Goal: Find contact information: Find contact information

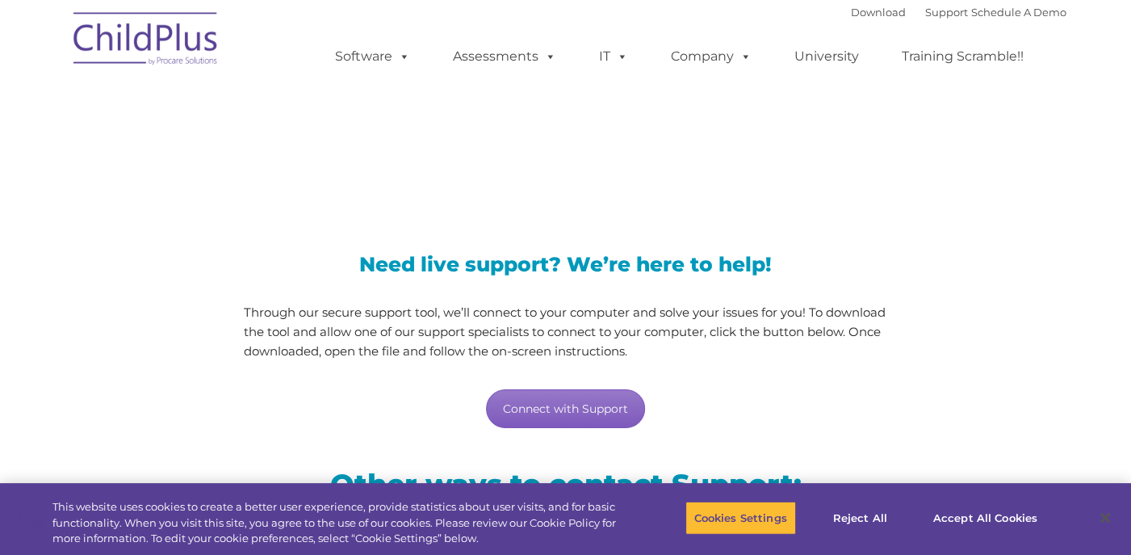
click at [594, 418] on link "Connect with Support" at bounding box center [565, 408] width 159 height 39
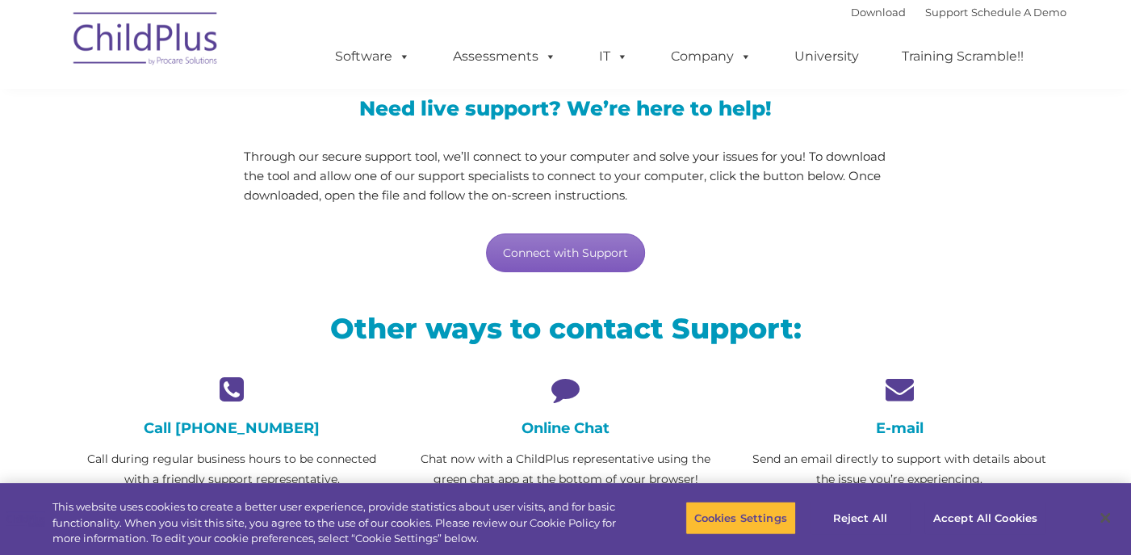
scroll to position [162, 0]
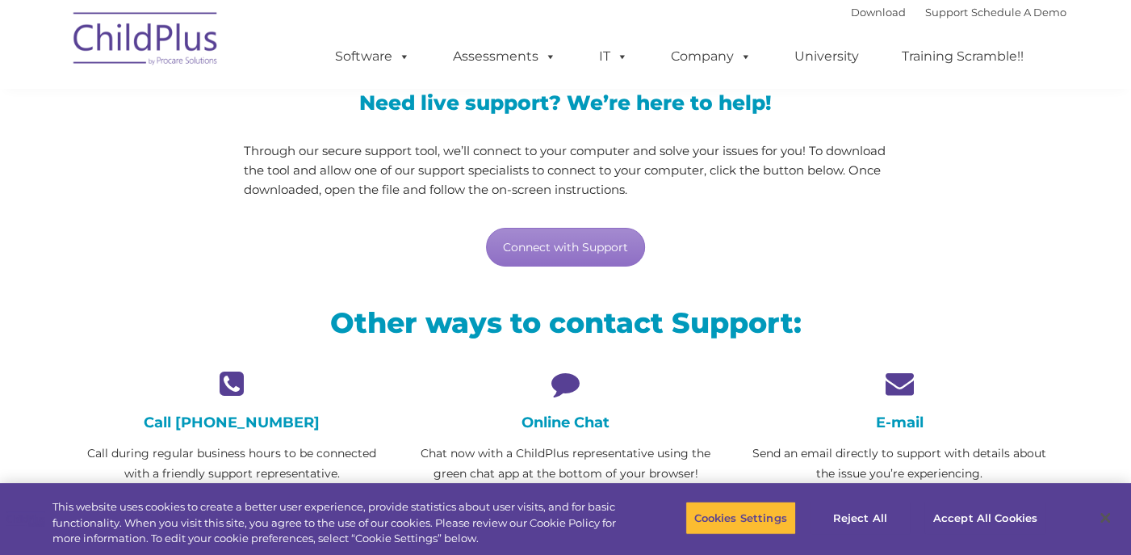
click at [584, 395] on icon at bounding box center [565, 383] width 309 height 28
click at [569, 387] on icon at bounding box center [565, 383] width 309 height 28
click at [572, 422] on h4 "Online Chat" at bounding box center [565, 422] width 309 height 18
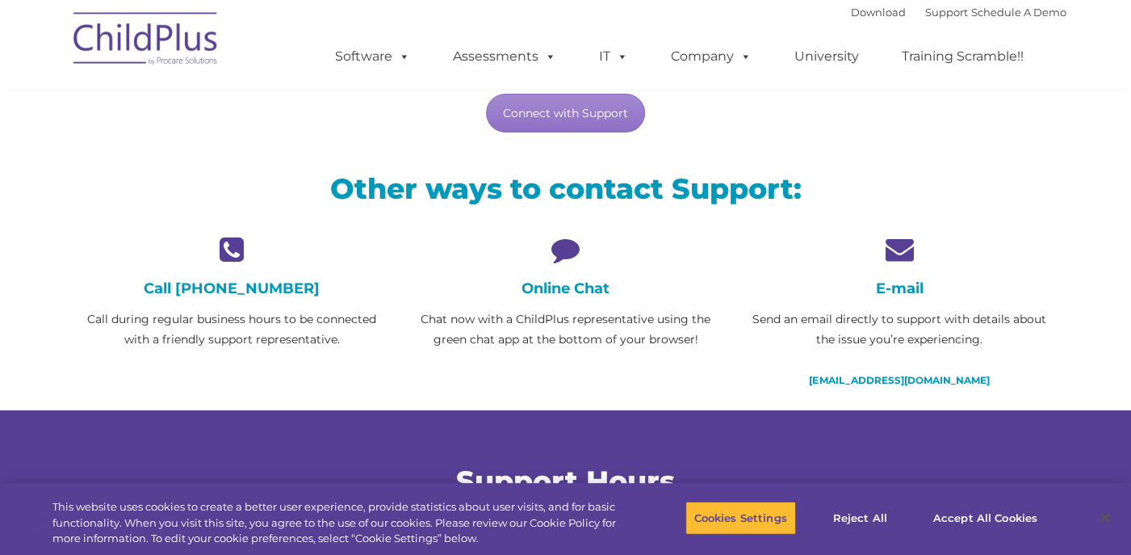
scroll to position [323, 0]
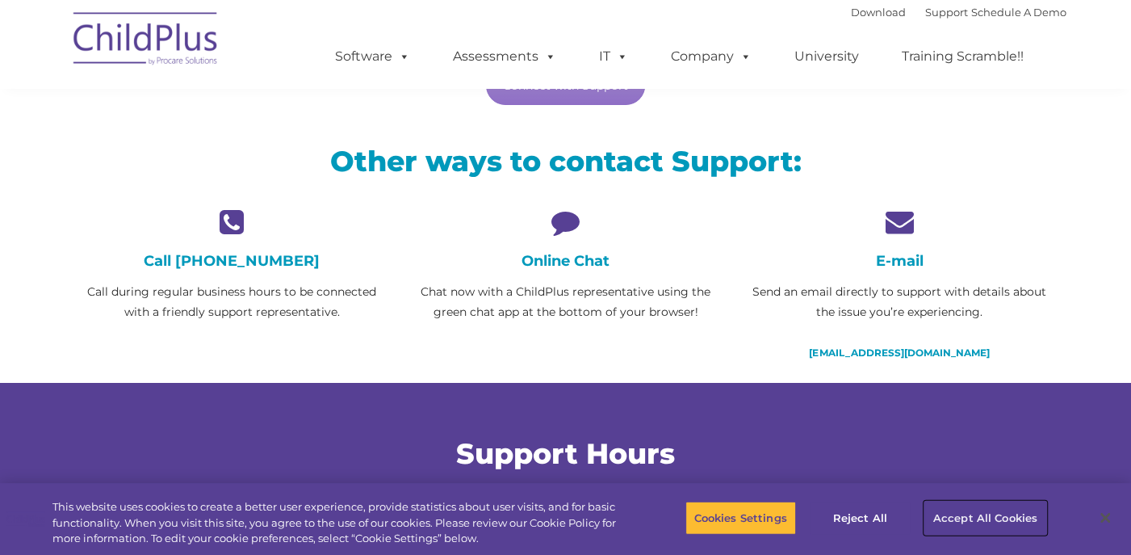
click at [951, 518] on button "Accept All Cookies" at bounding box center [986, 518] width 122 height 34
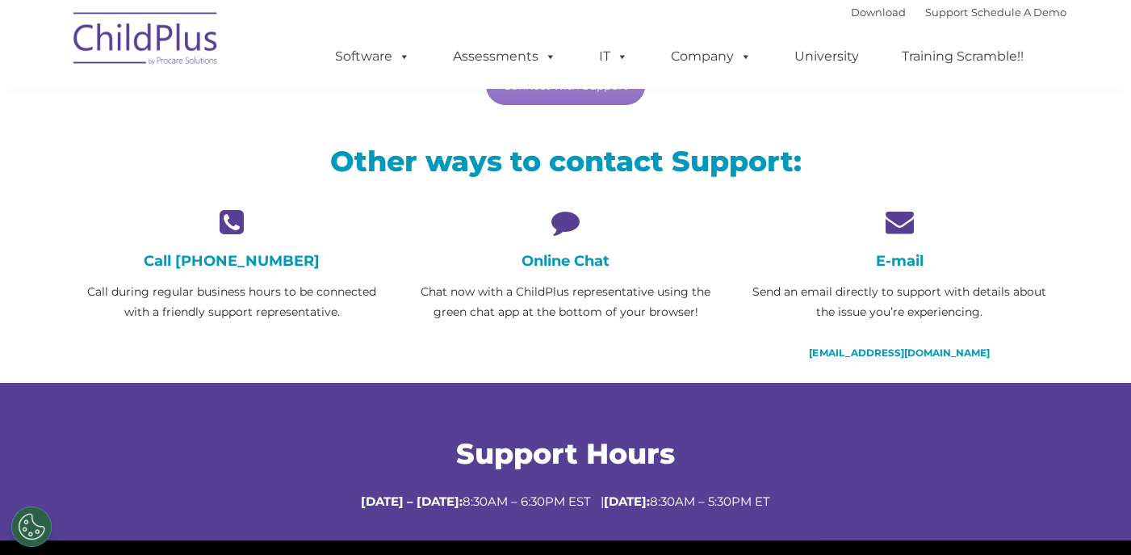
click at [560, 261] on h4 "Online Chat" at bounding box center [565, 261] width 309 height 18
click at [562, 229] on icon at bounding box center [565, 222] width 309 height 28
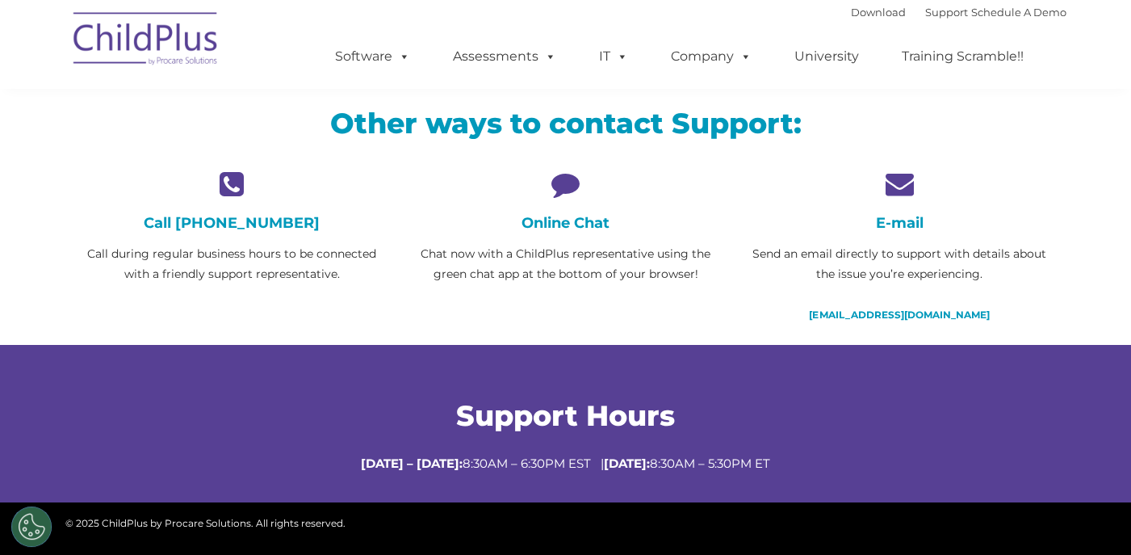
scroll to position [327, 0]
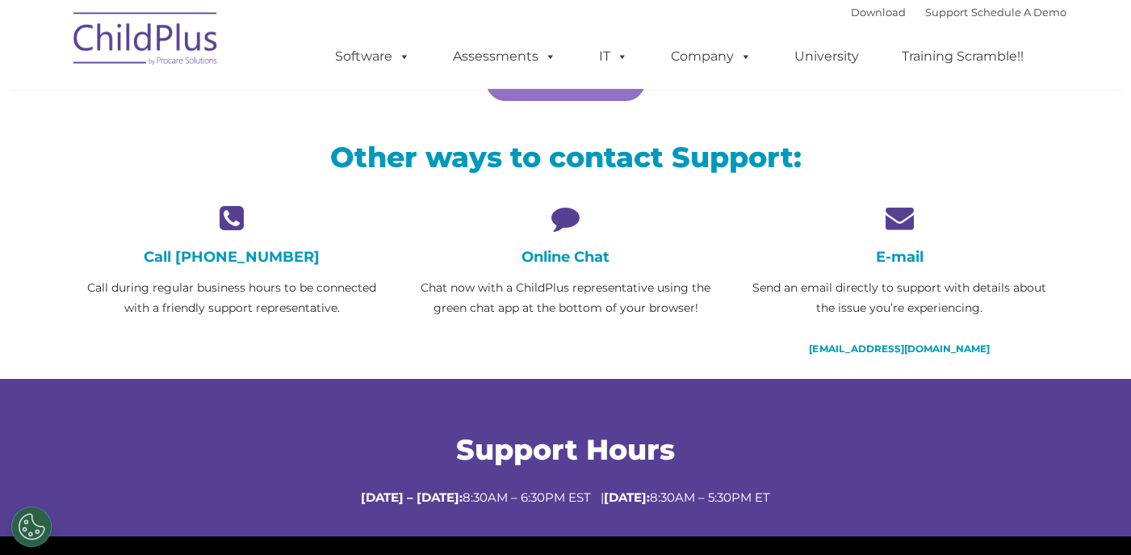
click at [555, 248] on h4 "Online Chat" at bounding box center [565, 257] width 309 height 18
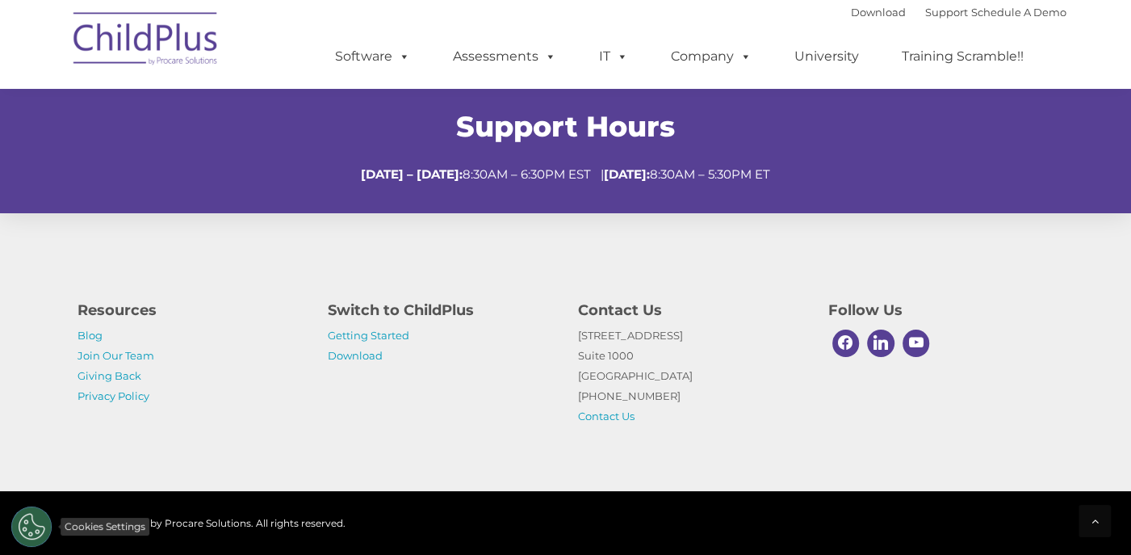
click at [27, 527] on button "Cookies Settings" at bounding box center [31, 526] width 40 height 40
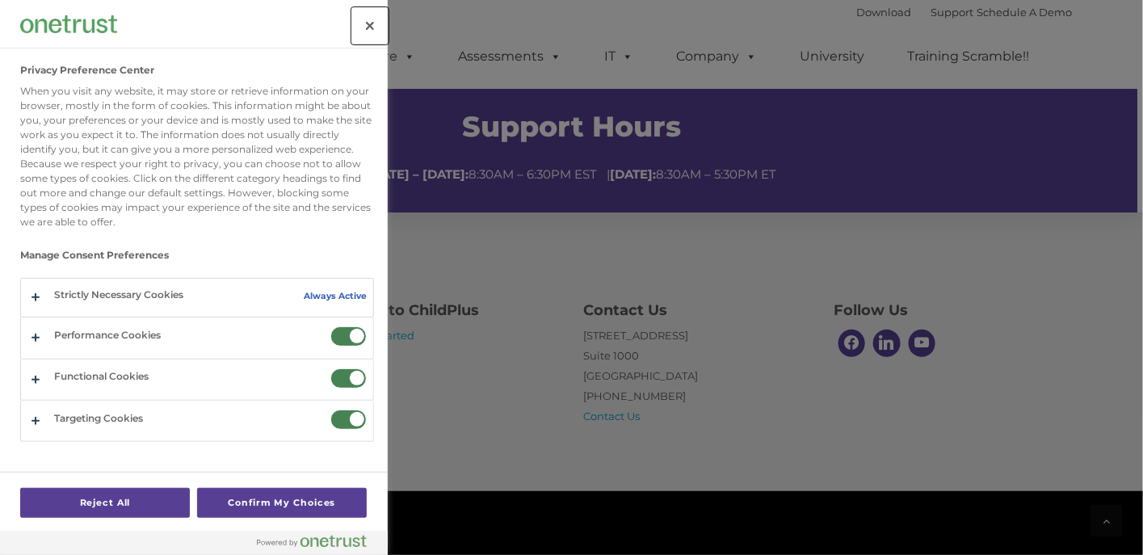
drag, startPoint x: 362, startPoint y: 27, endPoint x: 383, endPoint y: 77, distance: 54.3
click at [362, 27] on button "Close" at bounding box center [370, 26] width 36 height 36
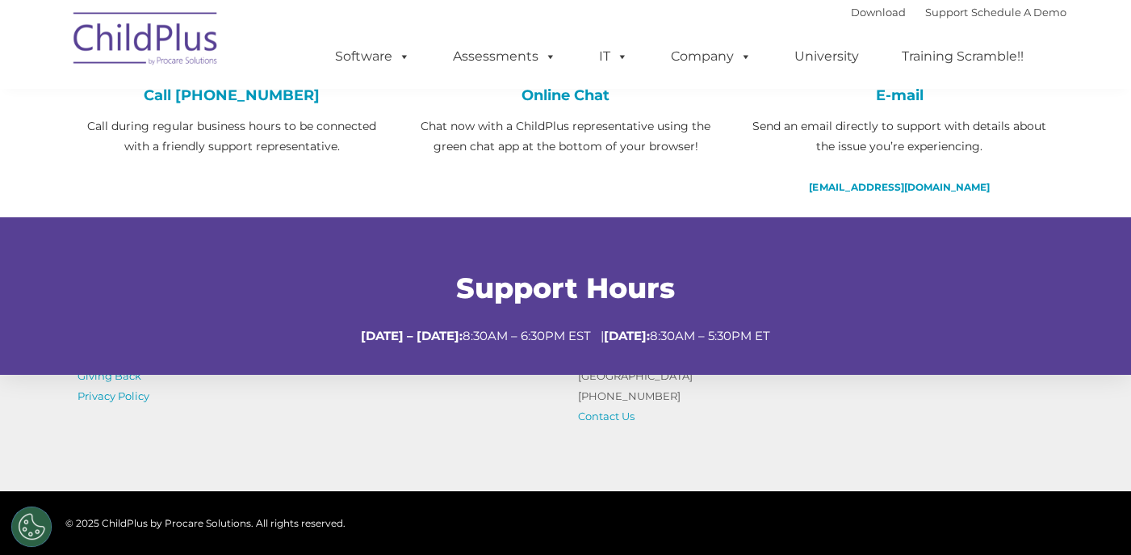
scroll to position [246, 0]
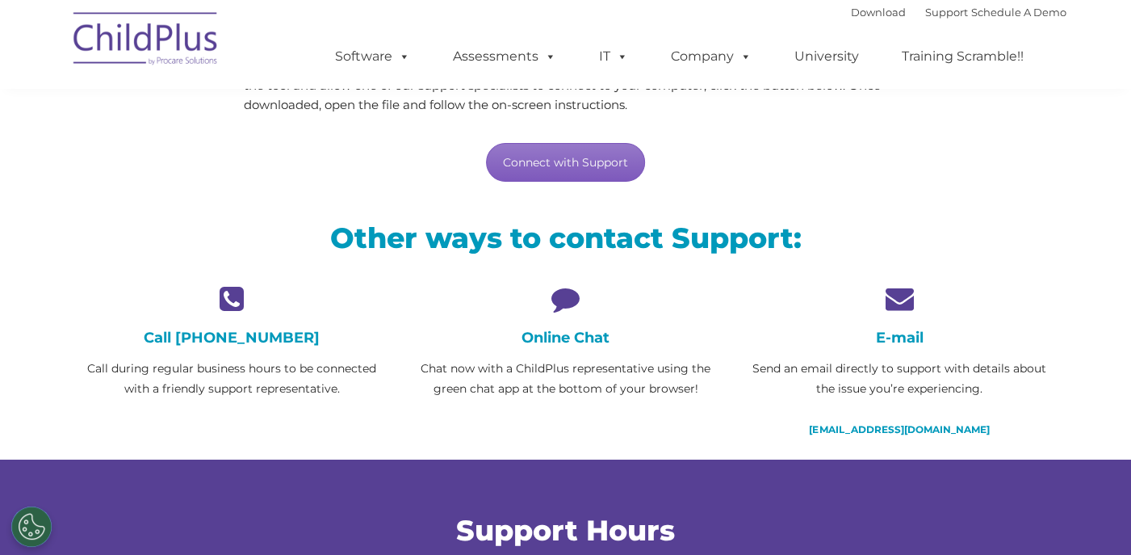
click at [608, 170] on link "Connect with Support" at bounding box center [565, 162] width 159 height 39
click at [706, 286] on icon at bounding box center [565, 298] width 309 height 28
click at [946, 426] on link "[EMAIL_ADDRESS][DOMAIN_NAME]" at bounding box center [899, 429] width 180 height 12
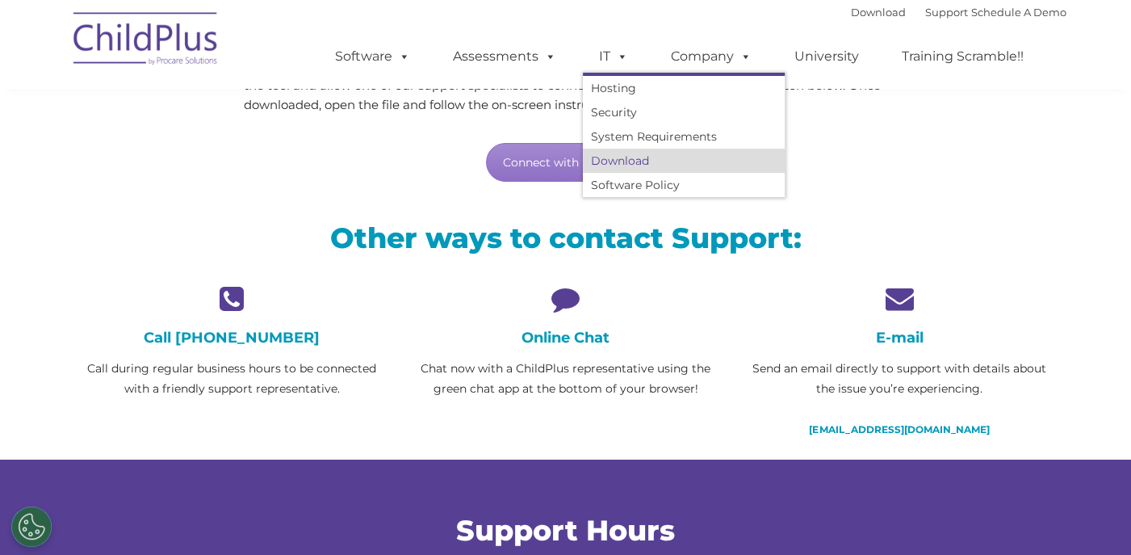
click at [648, 160] on link "Download" at bounding box center [684, 161] width 202 height 24
